Goal: Task Accomplishment & Management: Complete application form

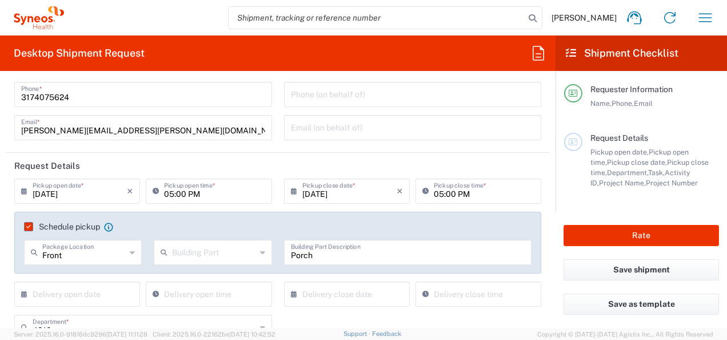
scroll to position [114, 0]
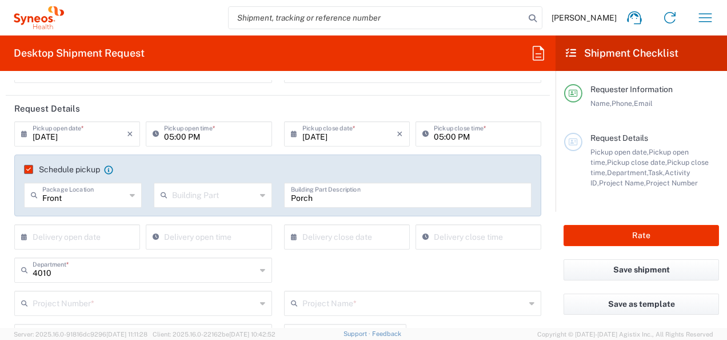
drag, startPoint x: 31, startPoint y: 168, endPoint x: 129, endPoint y: 196, distance: 102.2
click at [31, 168] on label "Schedule pickup" at bounding box center [62, 169] width 76 height 9
click at [26, 169] on input "Schedule pickup" at bounding box center [26, 169] width 0 height 0
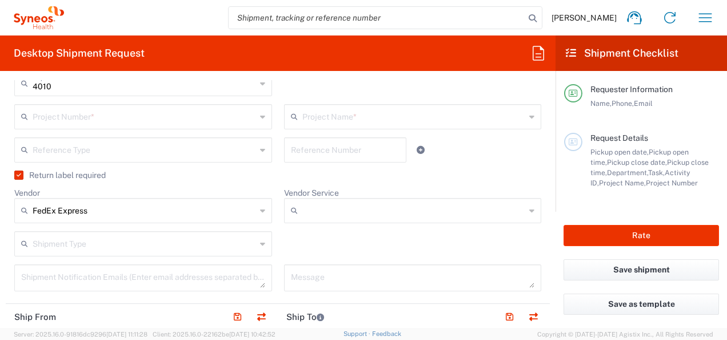
scroll to position [286, 0]
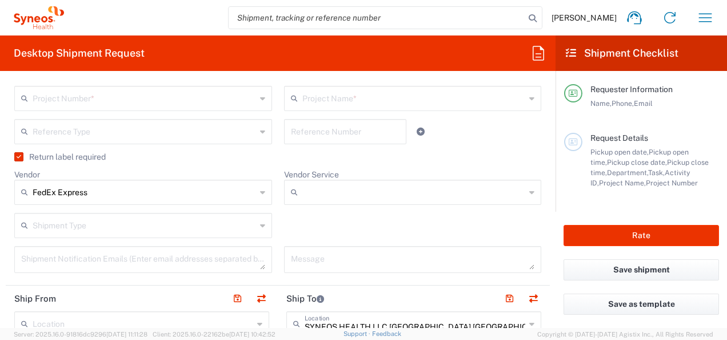
click at [15, 157] on label "Return label required" at bounding box center [59, 156] width 91 height 9
click at [17, 157] on input "Return label required" at bounding box center [17, 157] width 0 height 0
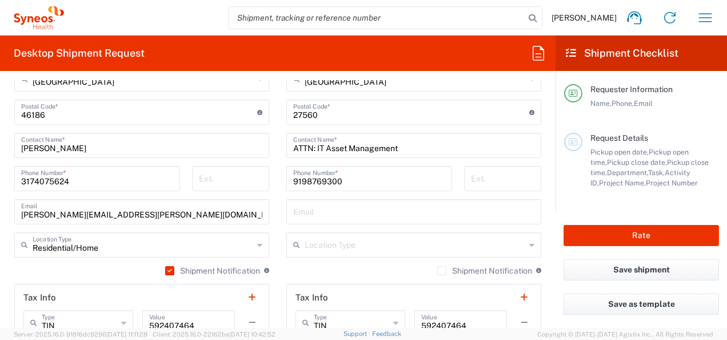
scroll to position [743, 0]
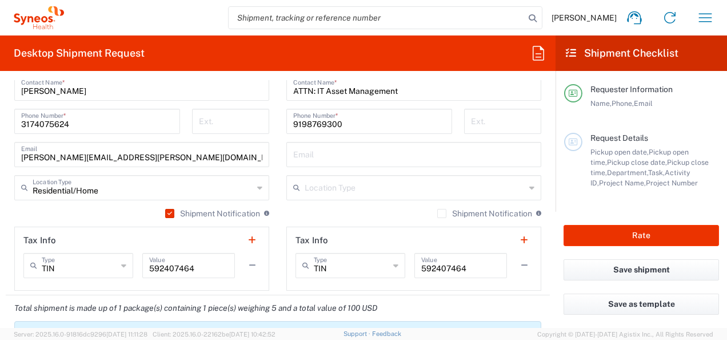
click at [257, 189] on icon at bounding box center [259, 187] width 5 height 18
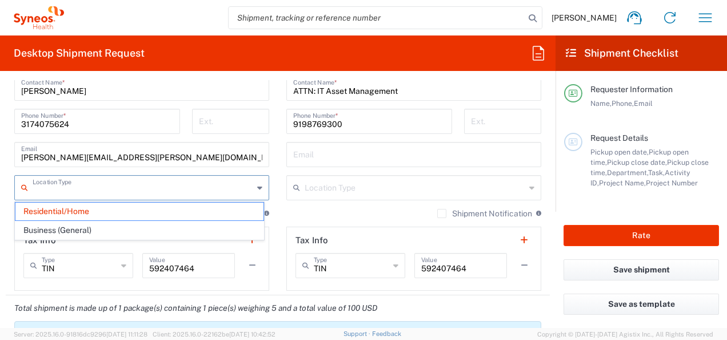
click at [257, 189] on icon at bounding box center [259, 187] width 5 height 18
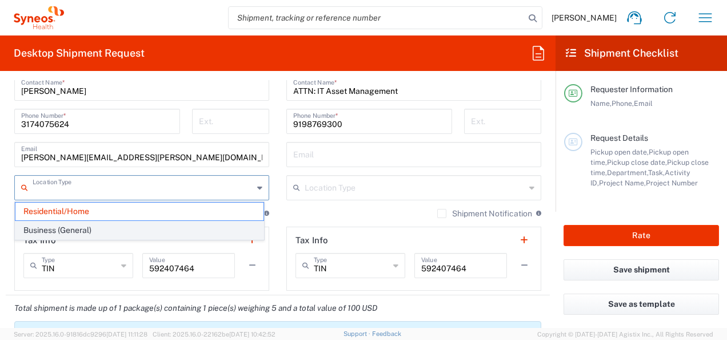
click at [49, 229] on span "Business (General)" at bounding box center [139, 230] width 248 height 18
type input "Business (General)"
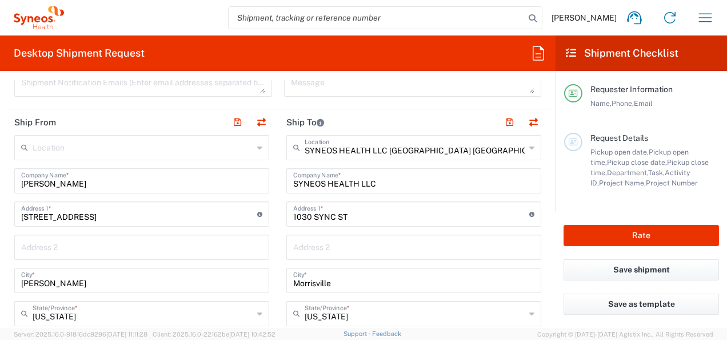
scroll to position [400, 0]
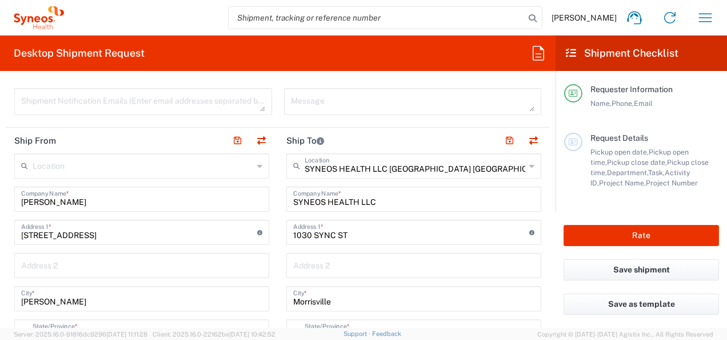
click at [257, 165] on icon at bounding box center [259, 166] width 5 height 18
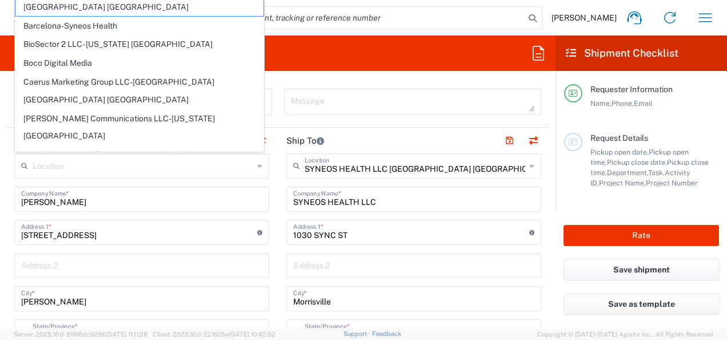
click at [257, 165] on icon at bounding box center [259, 166] width 5 height 18
click at [568, 120] on div "Requester Information Name, Phone, Email" at bounding box center [641, 108] width 155 height 49
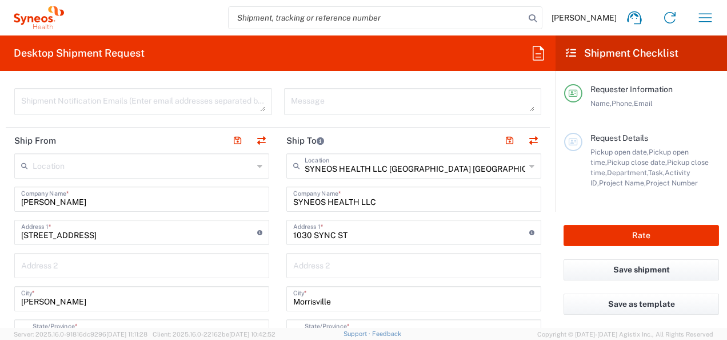
click at [115, 199] on input "[PERSON_NAME]" at bounding box center [141, 198] width 241 height 20
type input "[PERSON_NAME] [PERSON_NAME]"
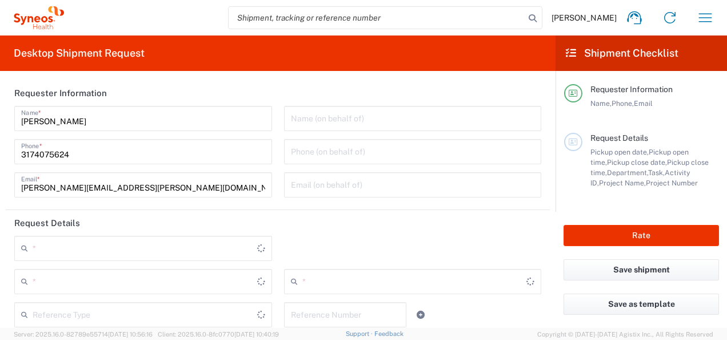
type input "[US_STATE]"
type input "[GEOGRAPHIC_DATA]"
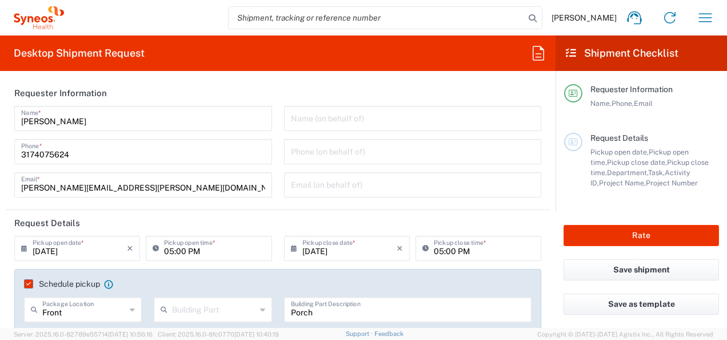
type input "[US_STATE]"
type input "Residential/Home"
type input "[GEOGRAPHIC_DATA]"
type input "Medium Box"
type input "SYNEOS HEALTH LLC [GEOGRAPHIC_DATA] [GEOGRAPHIC_DATA]"
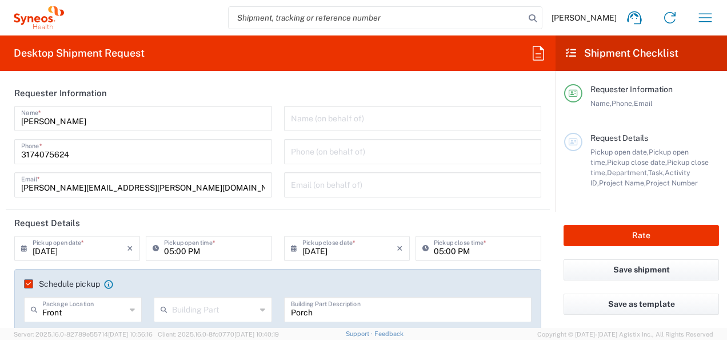
type input "4010"
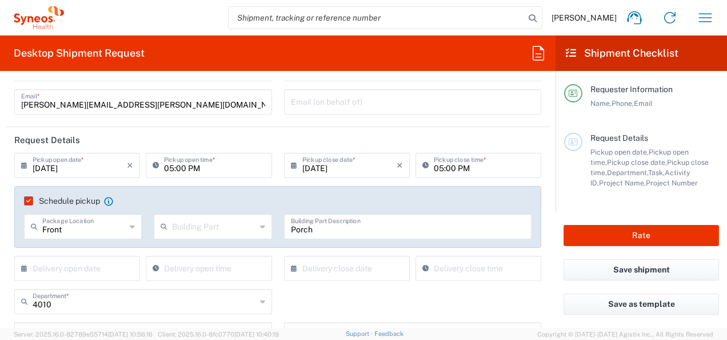
scroll to position [114, 0]
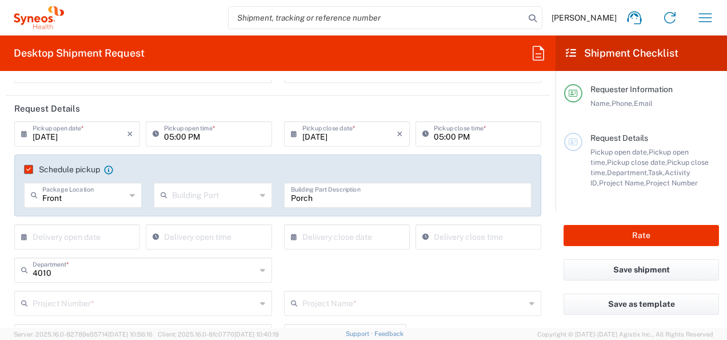
click at [30, 169] on label "Schedule pickup" at bounding box center [62, 169] width 76 height 9
click at [26, 169] on input "Schedule pickup" at bounding box center [26, 169] width 0 height 0
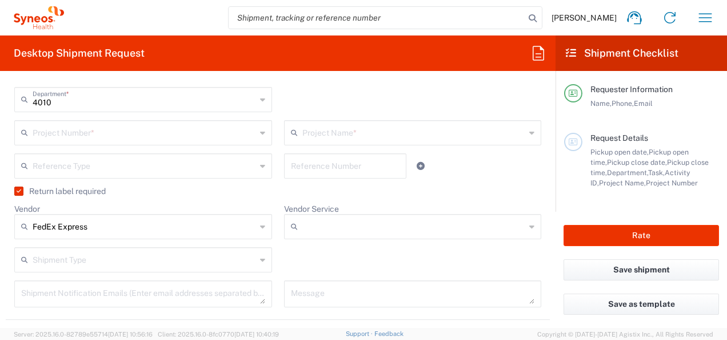
scroll to position [286, 0]
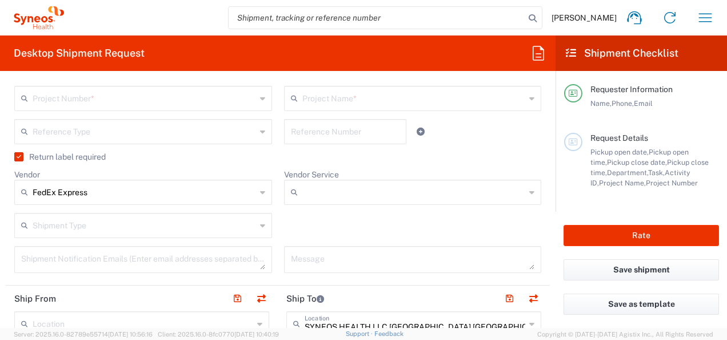
click at [18, 157] on label "Return label required" at bounding box center [59, 156] width 91 height 9
click at [17, 157] on input "Return label required" at bounding box center [17, 157] width 0 height 0
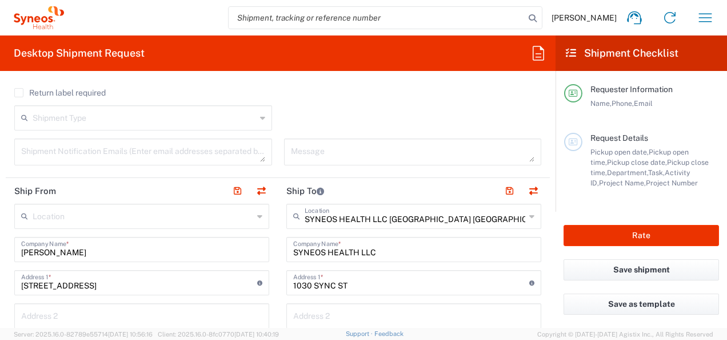
scroll to position [400, 0]
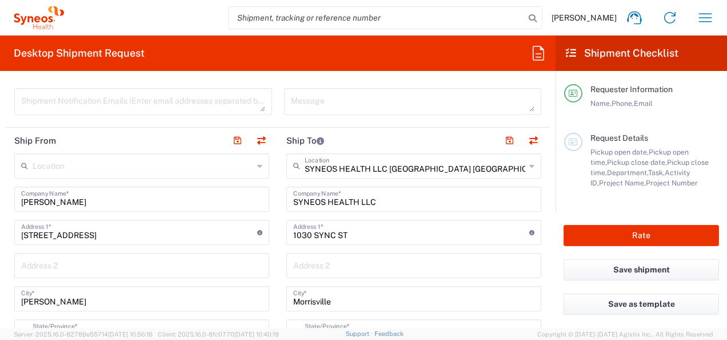
click at [85, 200] on input "[PERSON_NAME]" at bounding box center [141, 198] width 241 height 20
type input "J"
type input "FedEx Office Print & Ship Center"
click at [136, 236] on input "[STREET_ADDRESS]" at bounding box center [139, 231] width 236 height 20
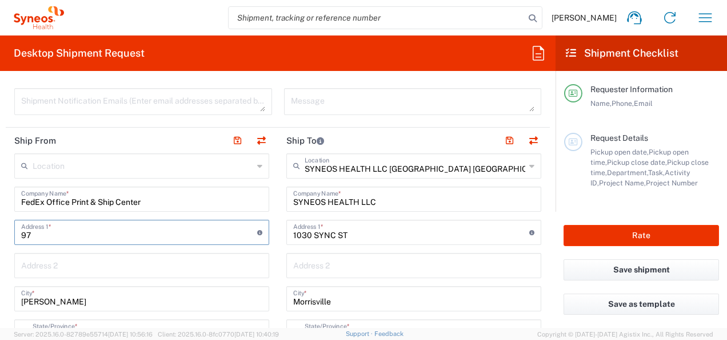
type input "9"
type input "[STREET_ADDRESS]"
click at [81, 302] on input "[PERSON_NAME]" at bounding box center [141, 298] width 241 height 20
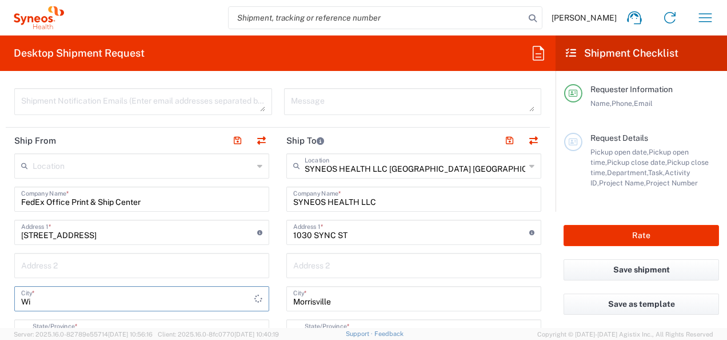
type input "W"
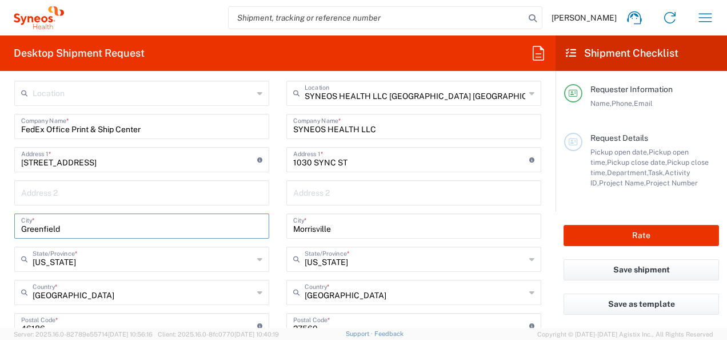
scroll to position [515, 0]
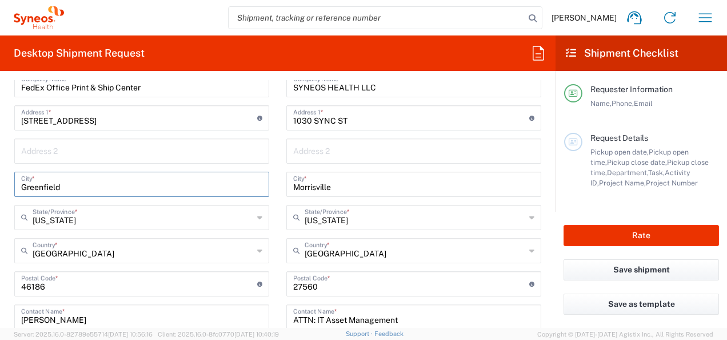
type input "Greenfield"
click at [59, 288] on input "undefined" at bounding box center [139, 283] width 236 height 20
type input "46140"
click at [209, 98] on div "Location [PERSON_NAME] LLC-[GEOGRAPHIC_DATA] [GEOGRAPHIC_DATA] [GEOGRAPHIC_DATA…" at bounding box center [141, 279] width 255 height 480
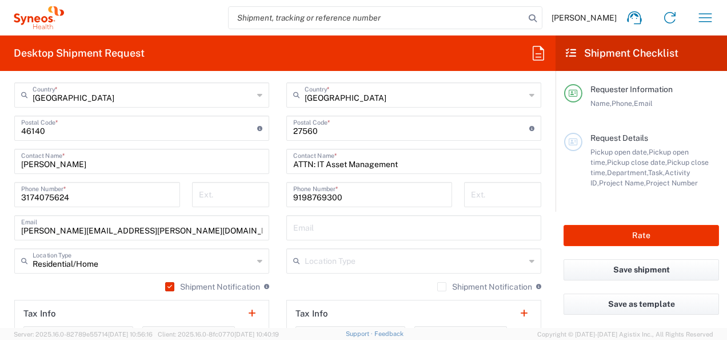
scroll to position [686, 0]
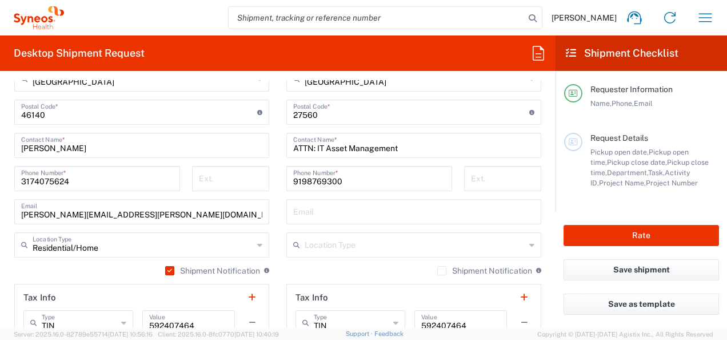
click at [156, 213] on input "[PERSON_NAME][EMAIL_ADDRESS][PERSON_NAME][DOMAIN_NAME]" at bounding box center [141, 211] width 241 height 20
type input "j"
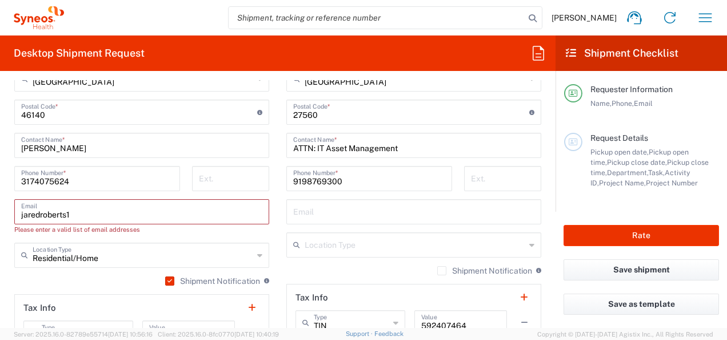
click at [278, 211] on main "SYNEOS HEALTH LLC [GEOGRAPHIC_DATA] [GEOGRAPHIC_DATA] Location SYNEOS HEALTH LL…" at bounding box center [414, 107] width 272 height 480
click at [132, 213] on input "jaredroberts1" at bounding box center [141, 211] width 241 height 20
type input "[EMAIL_ADDRESS][DOMAIN_NAME]"
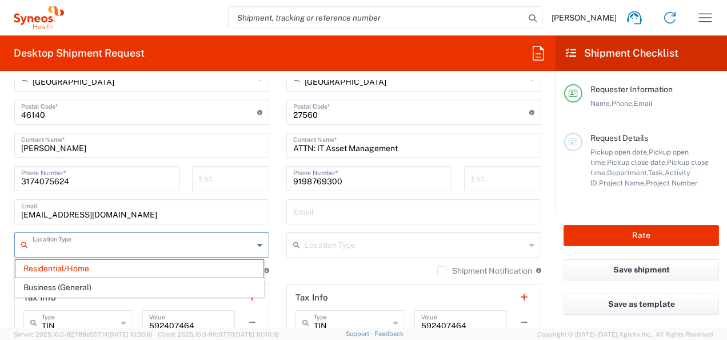
click at [257, 243] on icon at bounding box center [259, 245] width 5 height 18
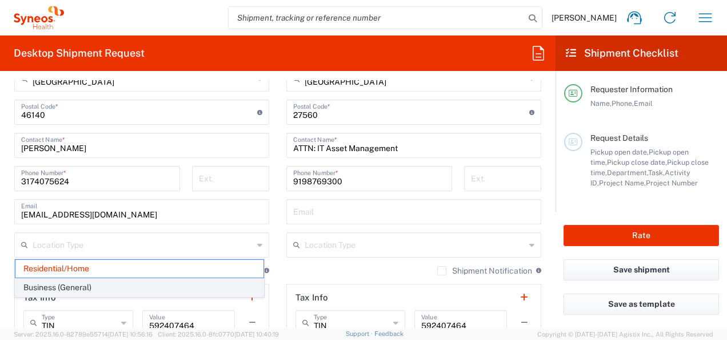
click at [77, 285] on span "Business (General)" at bounding box center [139, 287] width 248 height 18
type input "Business (General)"
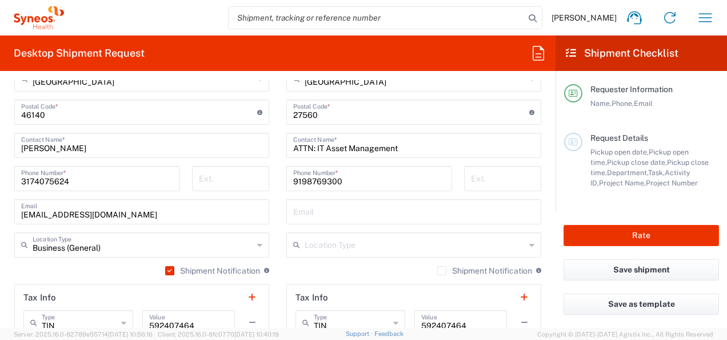
click at [278, 222] on main "SYNEOS HEALTH LLC [GEOGRAPHIC_DATA] [GEOGRAPHIC_DATA] Location SYNEOS HEALTH LL…" at bounding box center [414, 107] width 272 height 480
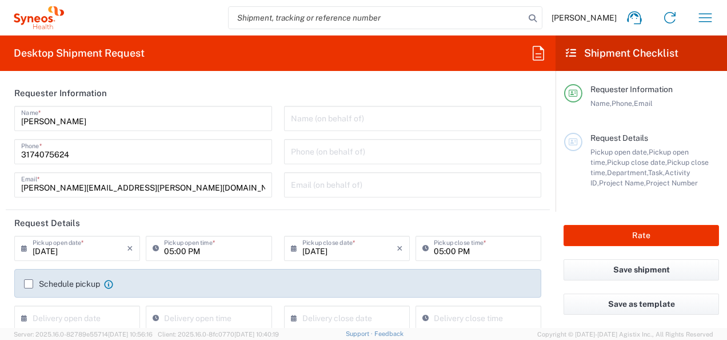
scroll to position [57, 0]
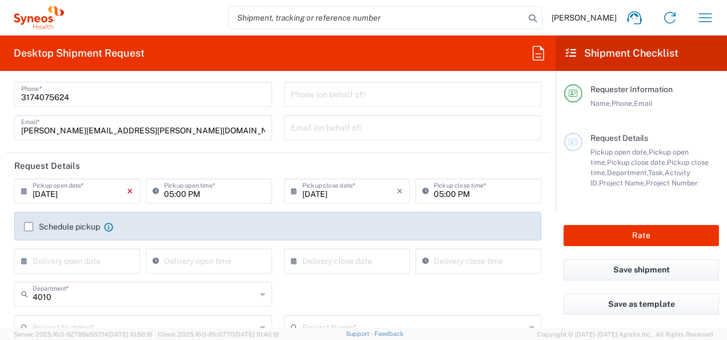
click at [127, 191] on icon "×" at bounding box center [130, 191] width 6 height 18
click at [204, 156] on header "Request Details" at bounding box center [278, 166] width 544 height 26
click at [99, 195] on input "text" at bounding box center [80, 190] width 94 height 20
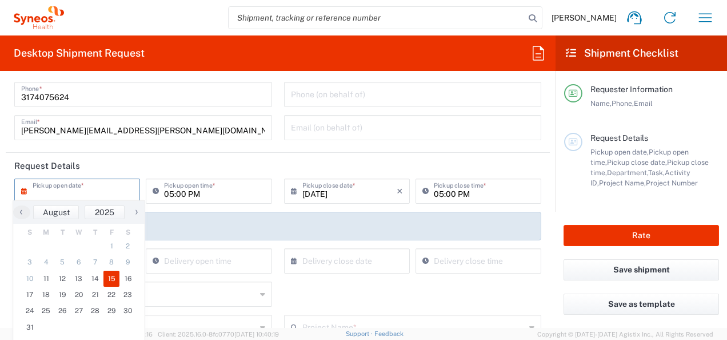
click at [113, 278] on span "15" at bounding box center [111, 278] width 17 height 16
type input "[DATE]"
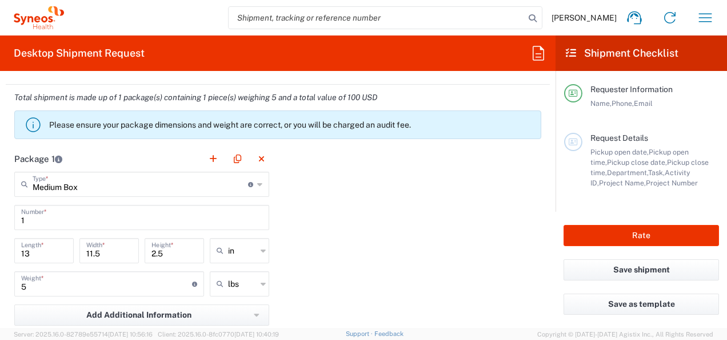
scroll to position [972, 0]
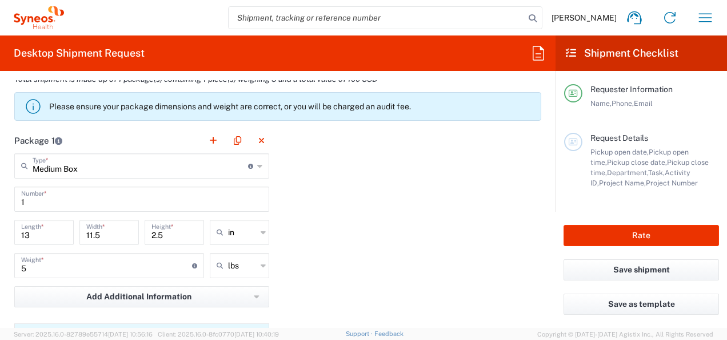
click at [257, 164] on icon at bounding box center [259, 166] width 5 height 18
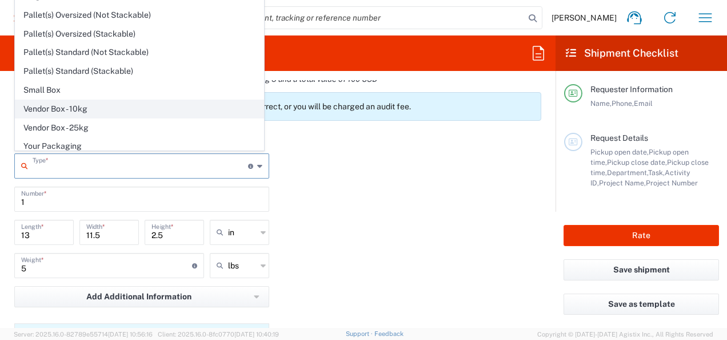
scroll to position [30, 0]
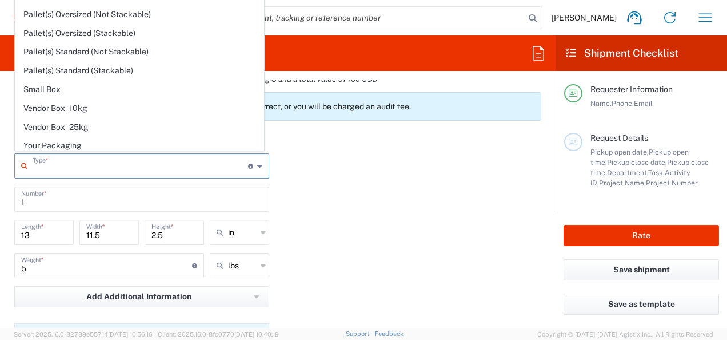
click at [334, 224] on div "Package 1 Type * Material used to package goods Medium Box Envelope Large Box P…" at bounding box center [278, 286] width 544 height 318
type input "Medium Box"
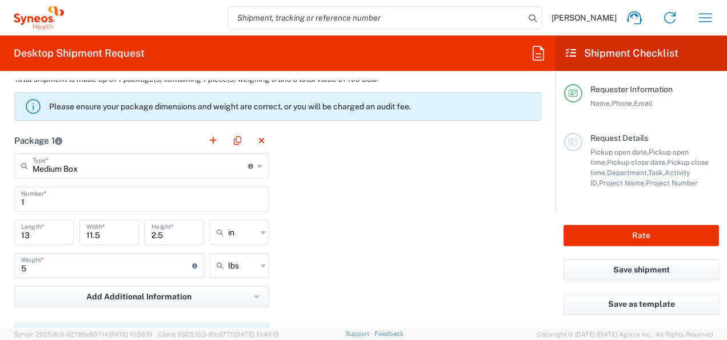
click at [257, 162] on icon at bounding box center [259, 166] width 5 height 18
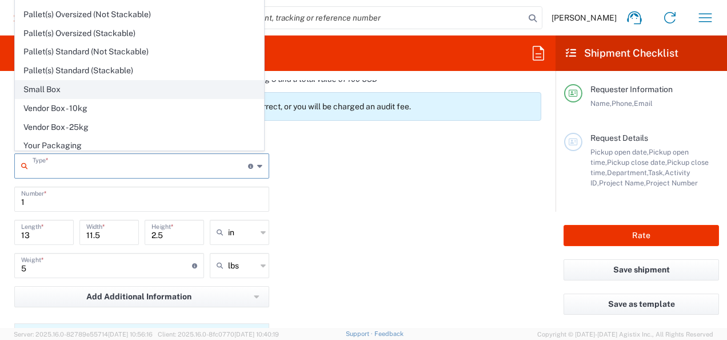
click at [38, 81] on span "Small Box" at bounding box center [139, 90] width 248 height 18
type input "Small Box"
type input "12.25"
type input "11"
type input "1.5"
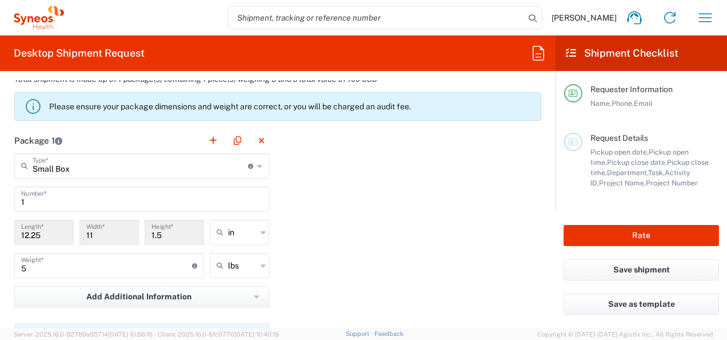
click at [257, 162] on icon at bounding box center [259, 166] width 5 height 18
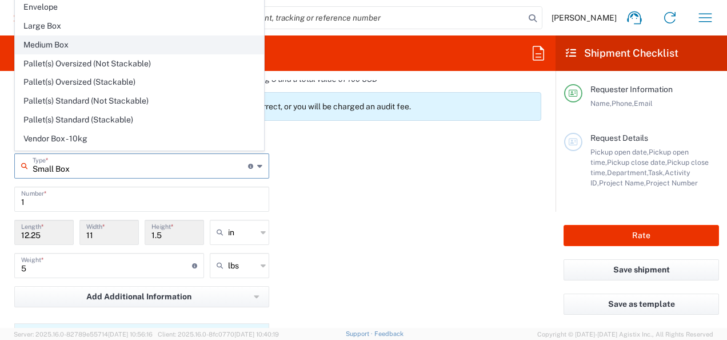
click at [51, 42] on span "Medium Box" at bounding box center [139, 45] width 248 height 18
type input "Medium Box"
type input "13"
type input "11.5"
type input "2.5"
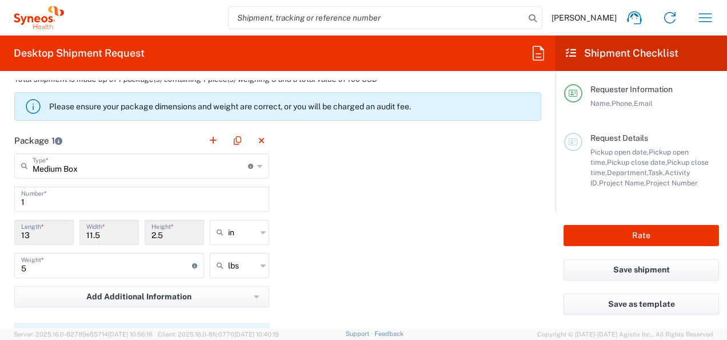
click at [257, 162] on icon at bounding box center [259, 166] width 5 height 18
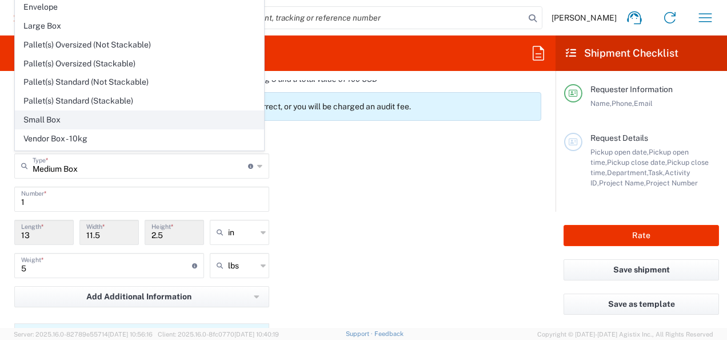
click at [46, 117] on span "Small Box" at bounding box center [139, 120] width 248 height 18
type input "Small Box"
type input "12.25"
type input "11"
type input "1.5"
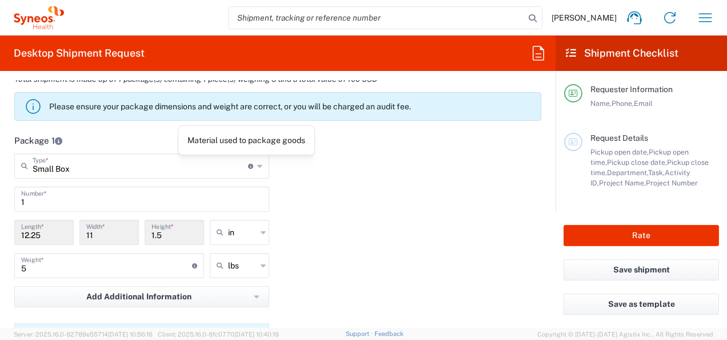
click at [257, 162] on icon at bounding box center [259, 166] width 5 height 18
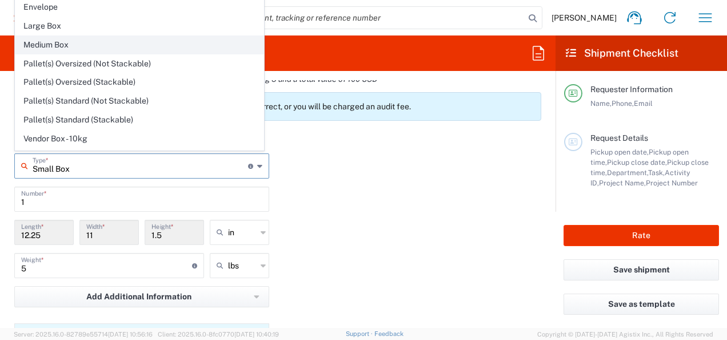
click at [53, 45] on span "Medium Box" at bounding box center [139, 45] width 248 height 18
type input "Medium Box"
type input "13"
type input "11.5"
type input "2.5"
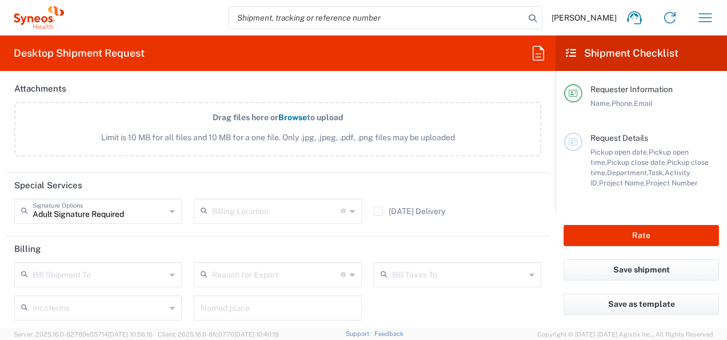
scroll to position [1429, 0]
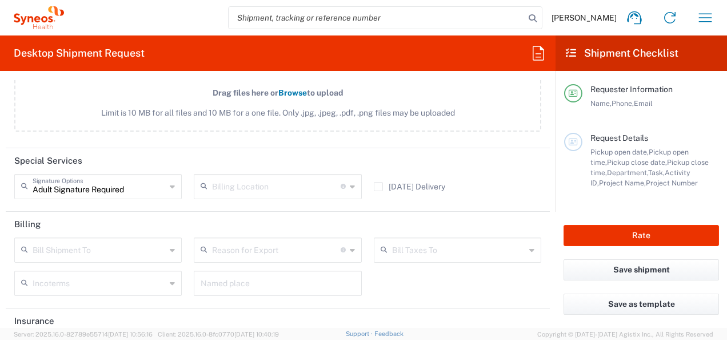
click at [171, 184] on icon at bounding box center [172, 186] width 5 height 18
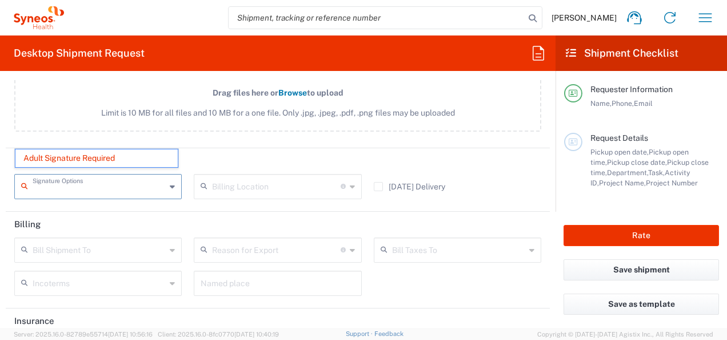
scroll to position [1480, 0]
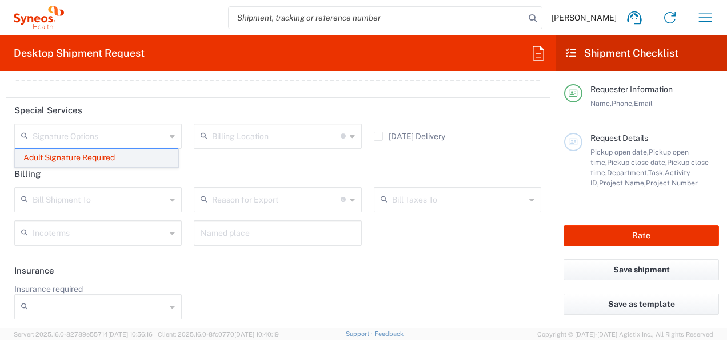
click at [90, 161] on span "Adult Signature Required" at bounding box center [96, 158] width 162 height 18
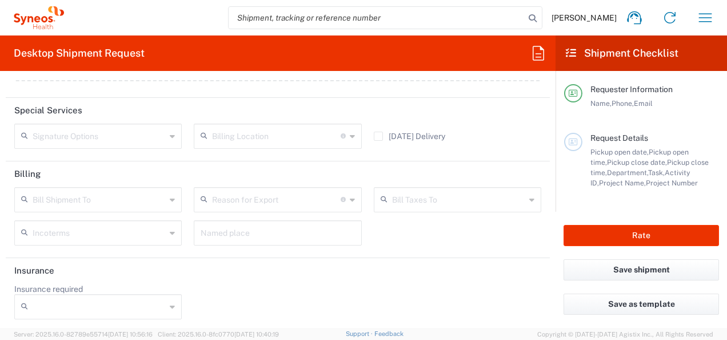
click at [170, 133] on icon at bounding box center [172, 136] width 5 height 18
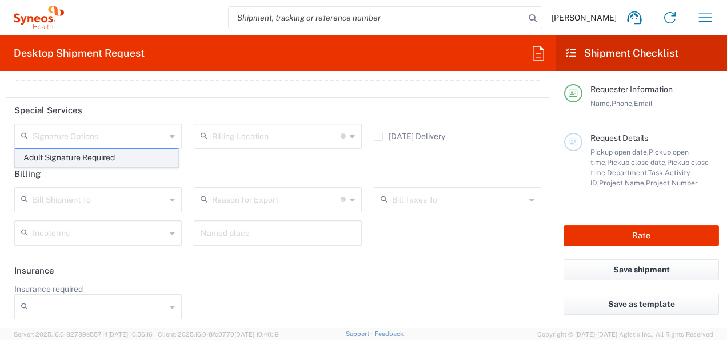
click at [93, 158] on span "Adult Signature Required" at bounding box center [96, 158] width 162 height 18
type input "Adult Signature Required"
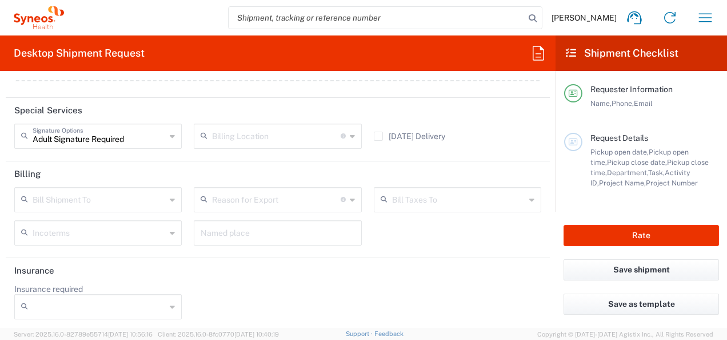
click at [531, 165] on header "Billing" at bounding box center [278, 174] width 544 height 26
click at [170, 196] on icon at bounding box center [172, 199] width 5 height 18
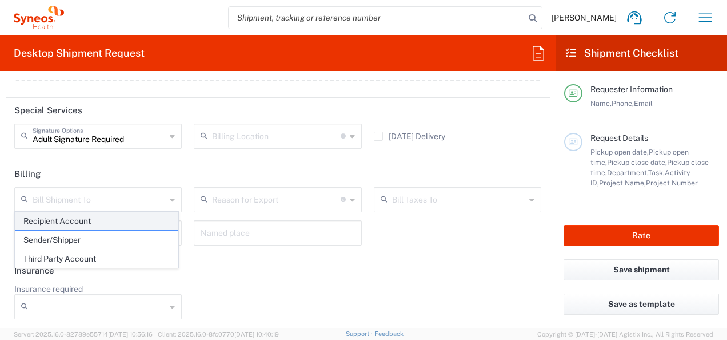
click at [75, 222] on span "Recipient Account" at bounding box center [96, 221] width 162 height 18
type input "Recipient Account"
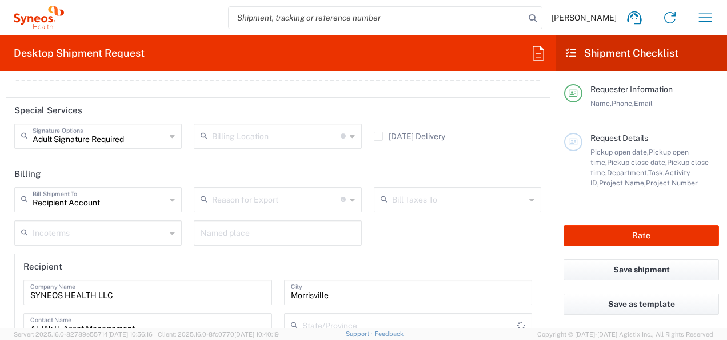
type input "[US_STATE]"
click at [170, 197] on icon at bounding box center [172, 199] width 5 height 18
type input "Recipient Account"
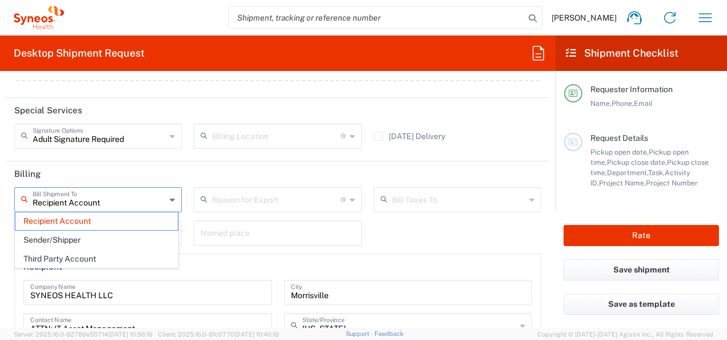
click at [170, 197] on icon at bounding box center [172, 199] width 5 height 18
click at [495, 232] on div "Recipient Account Bill Shipment To Recipient Account Sender/Shipper Third Party…" at bounding box center [278, 318] width 539 height 263
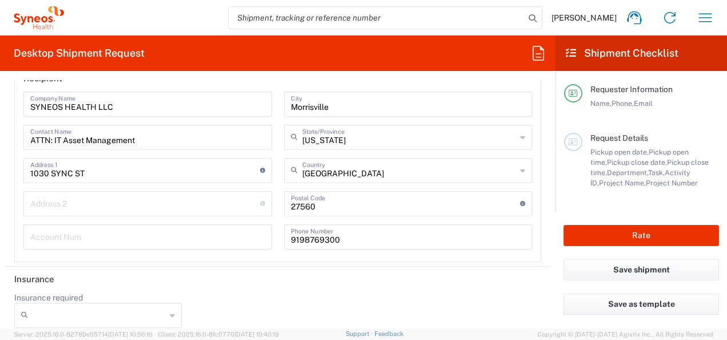
scroll to position [1676, 0]
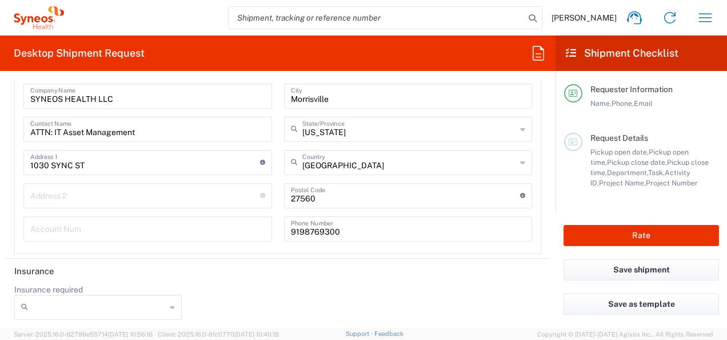
click at [170, 301] on icon at bounding box center [172, 307] width 5 height 18
click at [297, 293] on div "Insurance required No Yes" at bounding box center [278, 305] width 539 height 43
click at [622, 266] on button "Save shipment" at bounding box center [642, 269] width 156 height 21
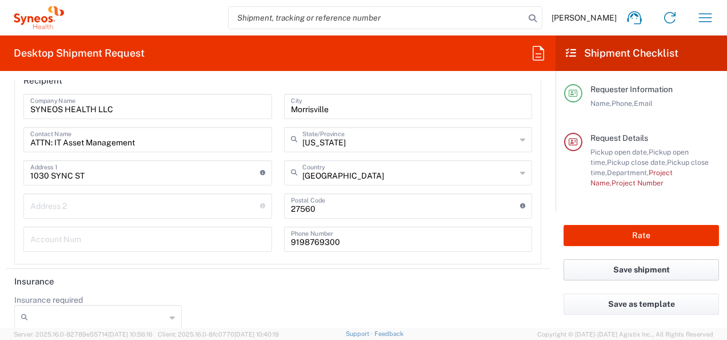
scroll to position [1686, 0]
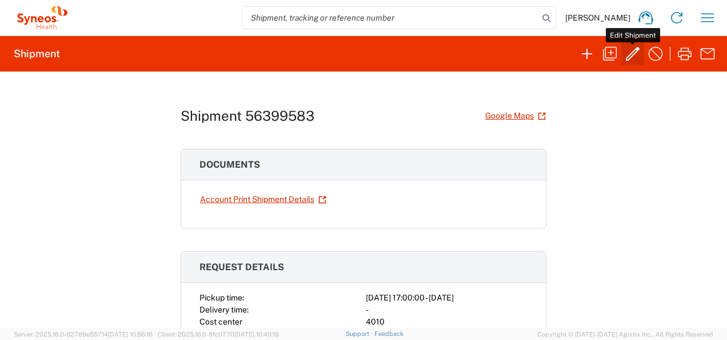
click at [634, 51] on icon "button" at bounding box center [633, 54] width 18 height 18
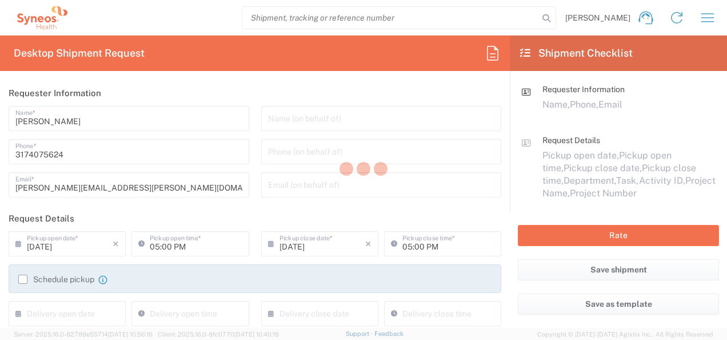
type input "[US_STATE]"
type input "Medium Box"
type input "[US_STATE]"
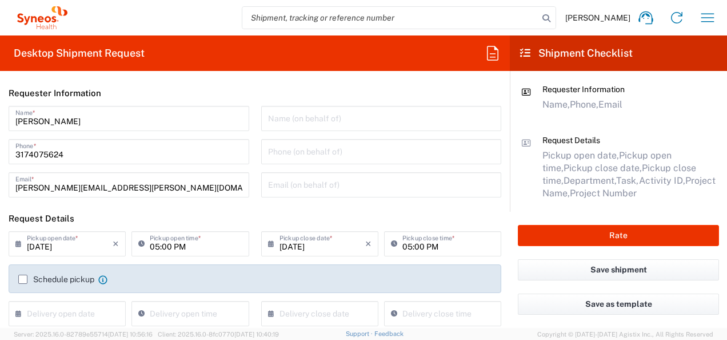
type input "4010"
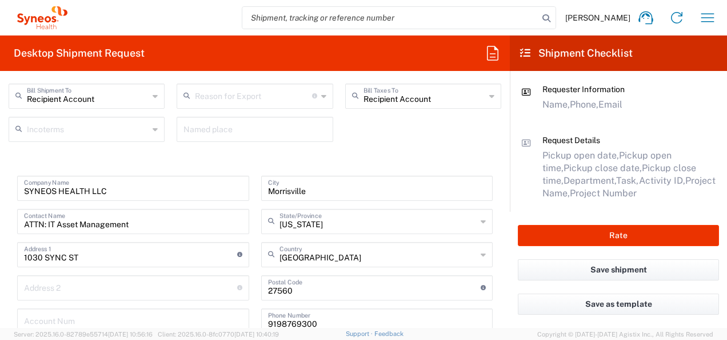
scroll to position [1631, 0]
